Goal: Information Seeking & Learning: Learn about a topic

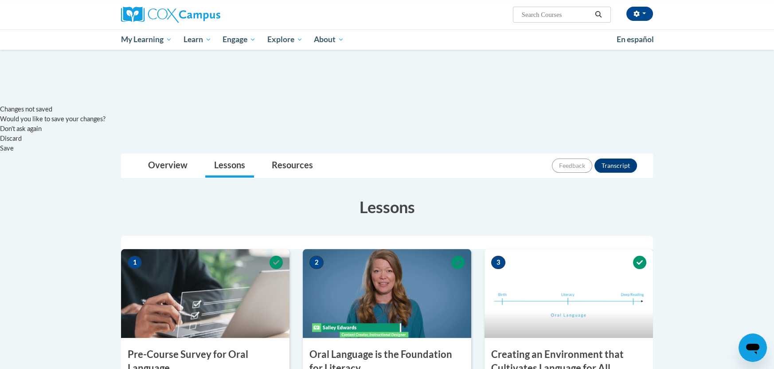
scroll to position [415, 0]
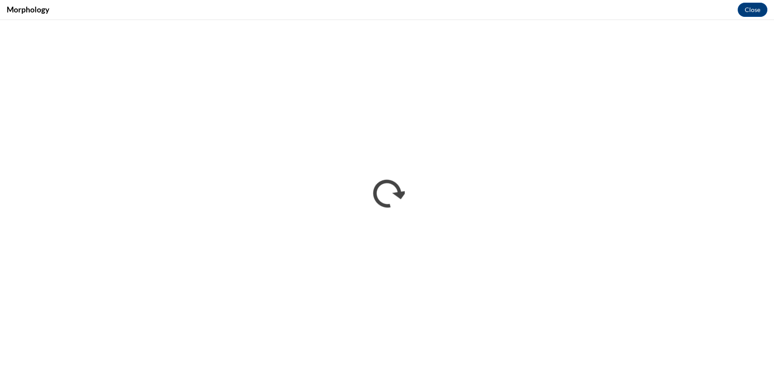
scroll to position [0, 0]
